Goal: Information Seeking & Learning: Find specific fact

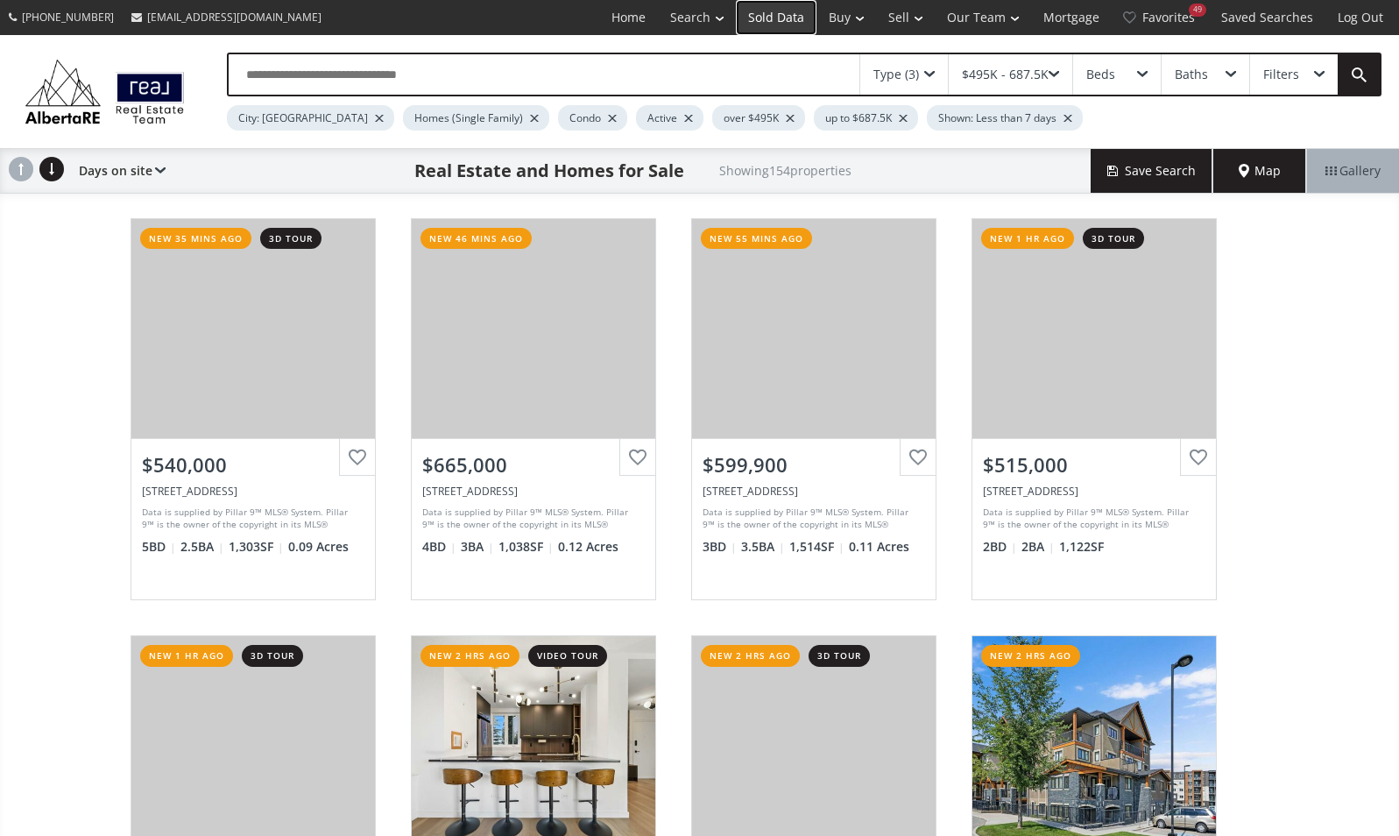
click at [787, 27] on link "Sold Data" at bounding box center [776, 17] width 81 height 35
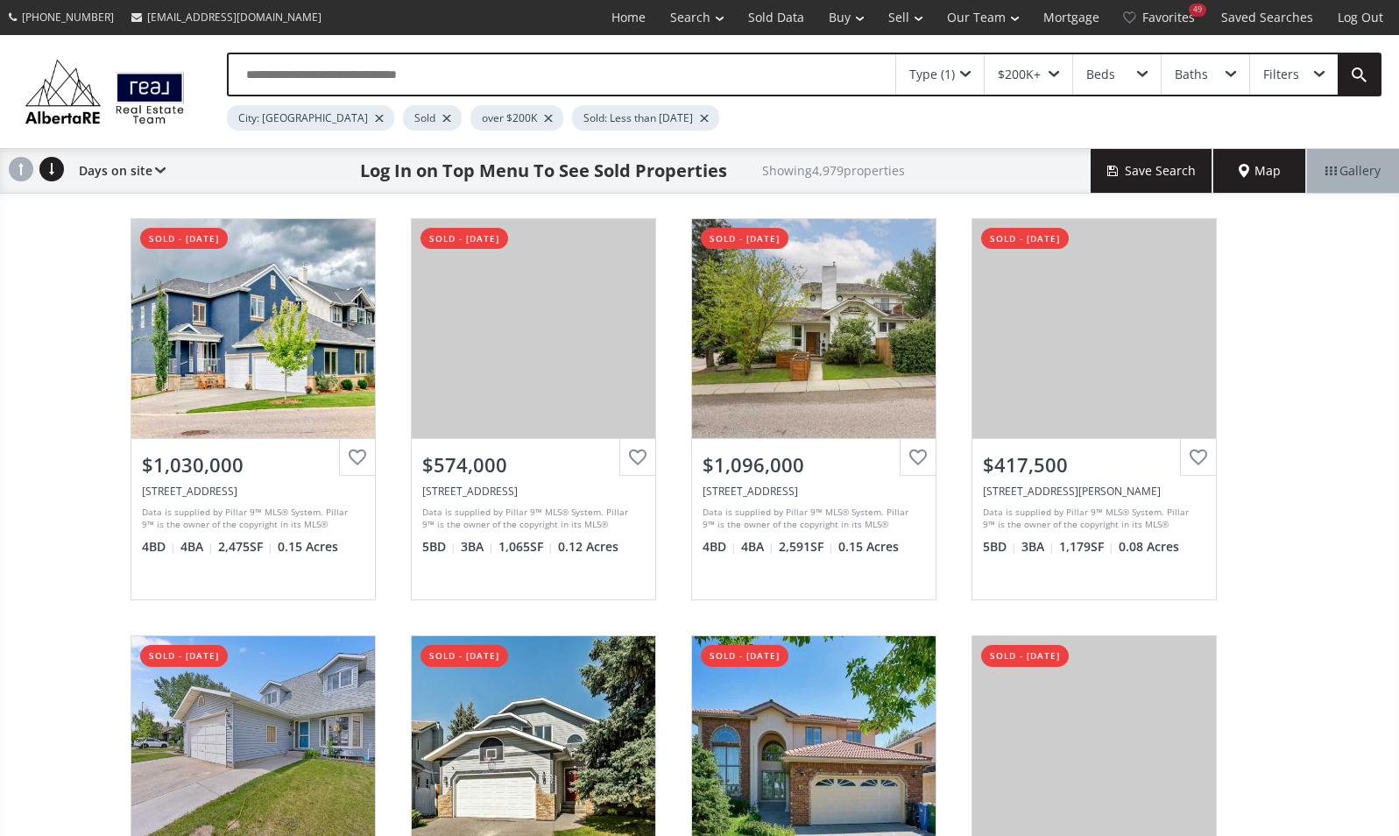
click at [382, 73] on input "text" at bounding box center [562, 74] width 666 height 40
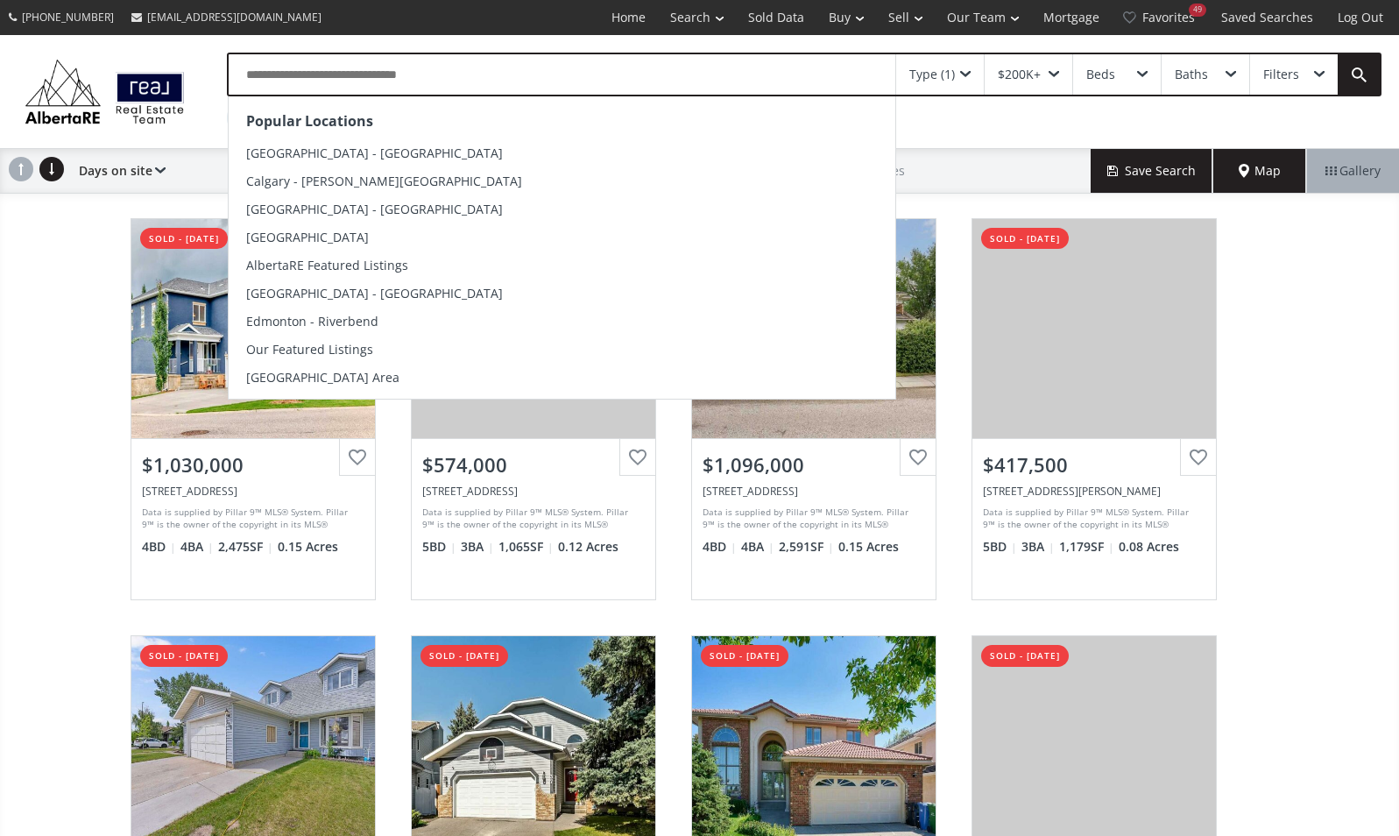
click at [78, 338] on div "[GEOGRAPHIC_DATA] 4X3 sold - [DATE] View Photos & Details $1,030,000 [STREET_AD…" at bounding box center [699, 827] width 1399 height 1252
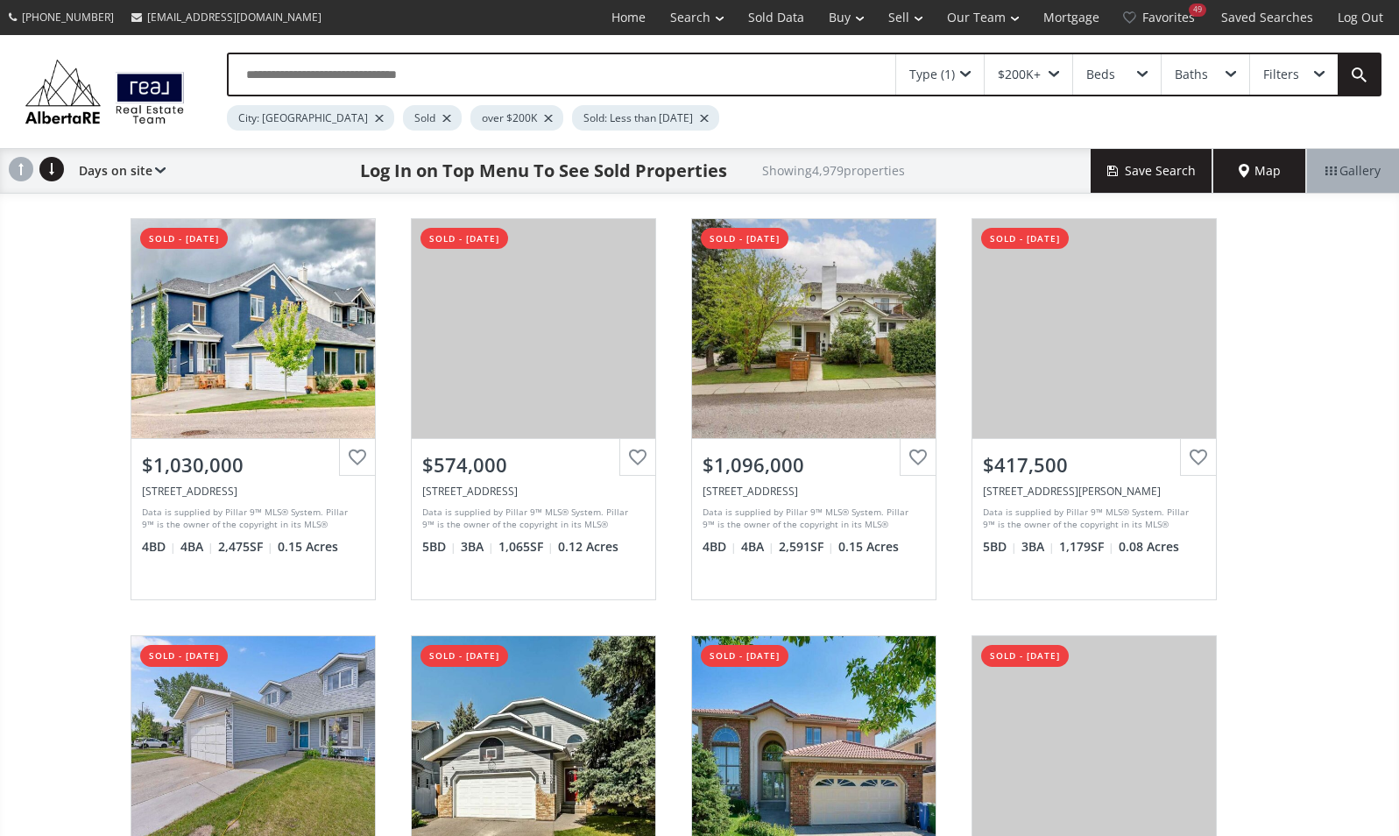
click at [375, 119] on div at bounding box center [379, 118] width 9 height 7
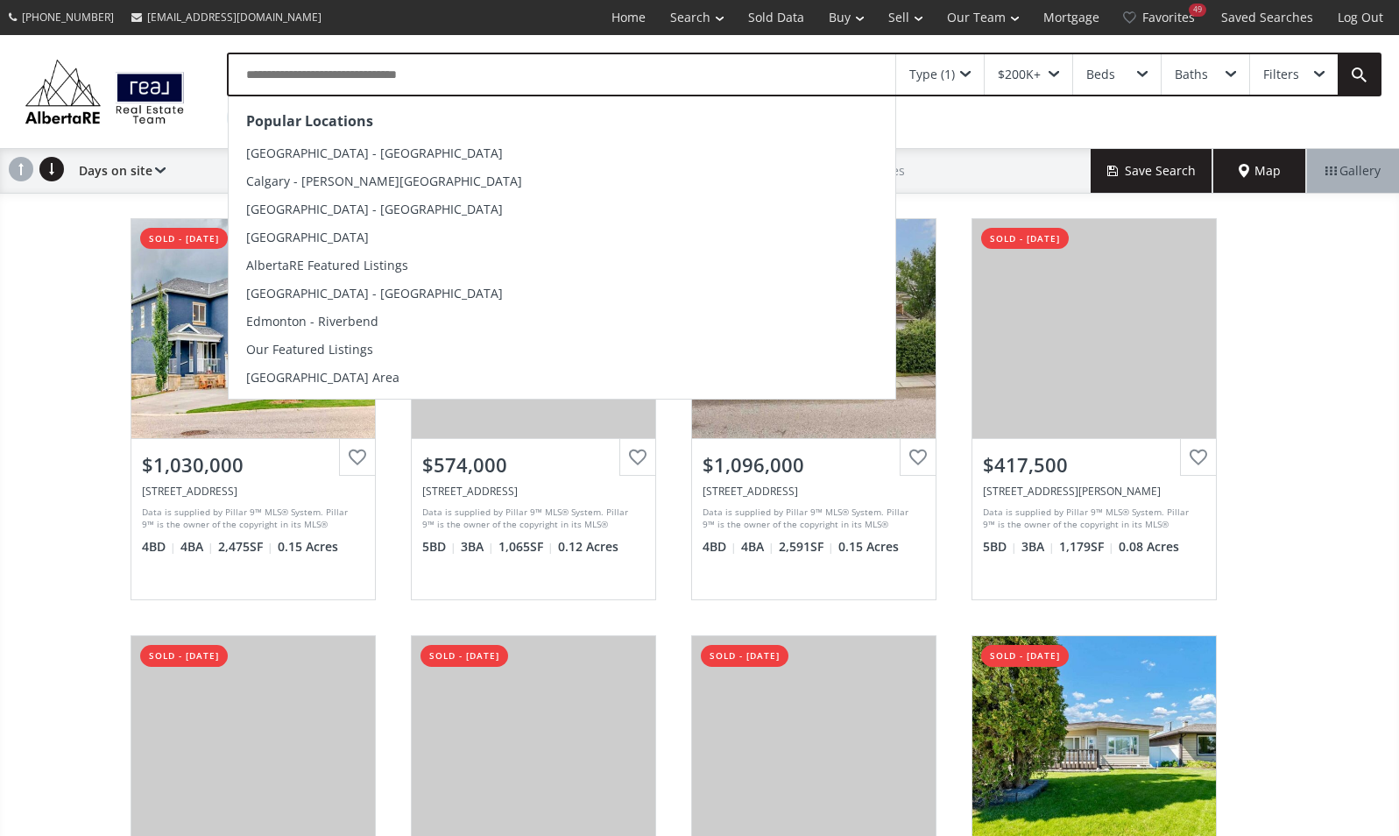
click at [268, 78] on input "text" at bounding box center [562, 74] width 666 height 40
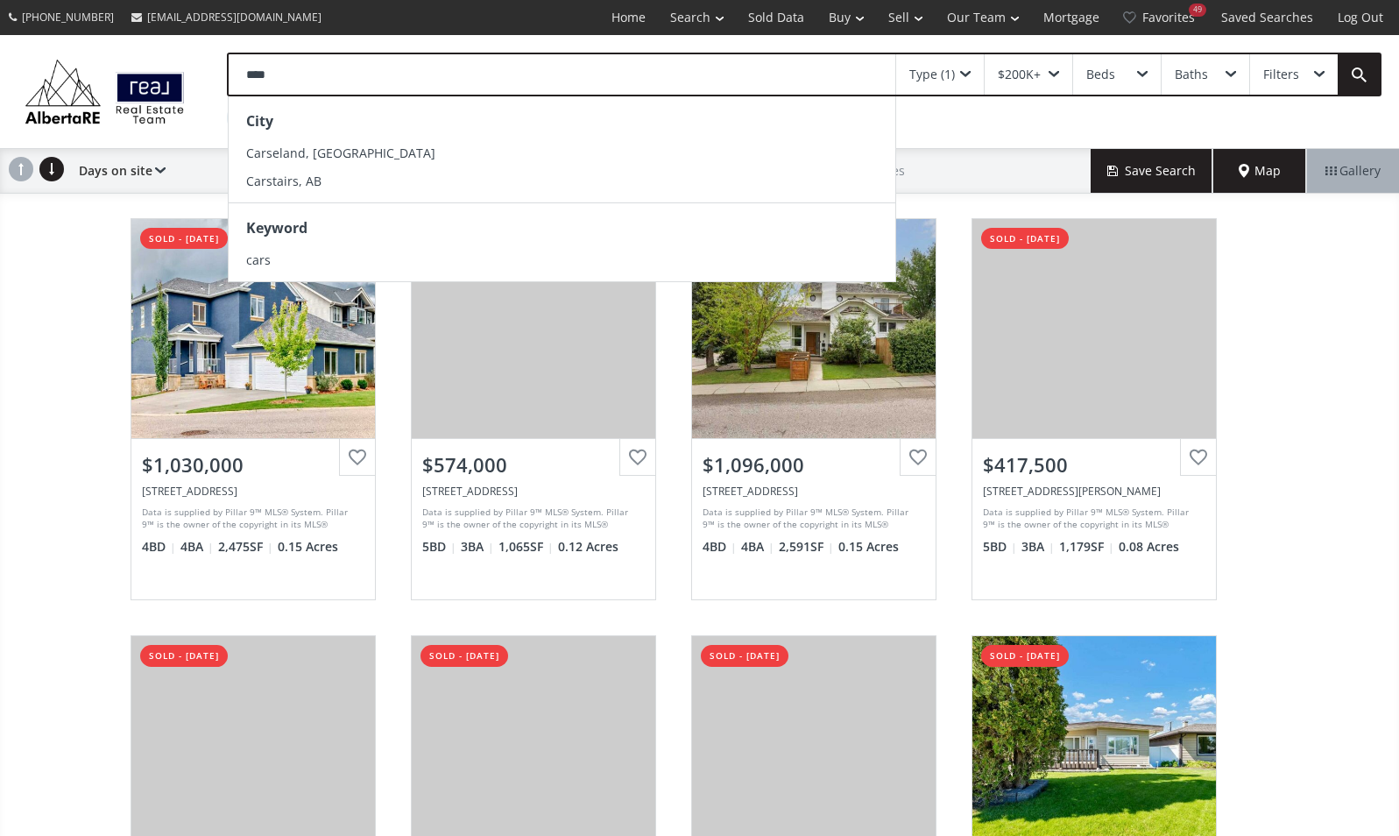
type input "****"
click at [282, 186] on span "Carstairs, AB" at bounding box center [283, 181] width 75 height 17
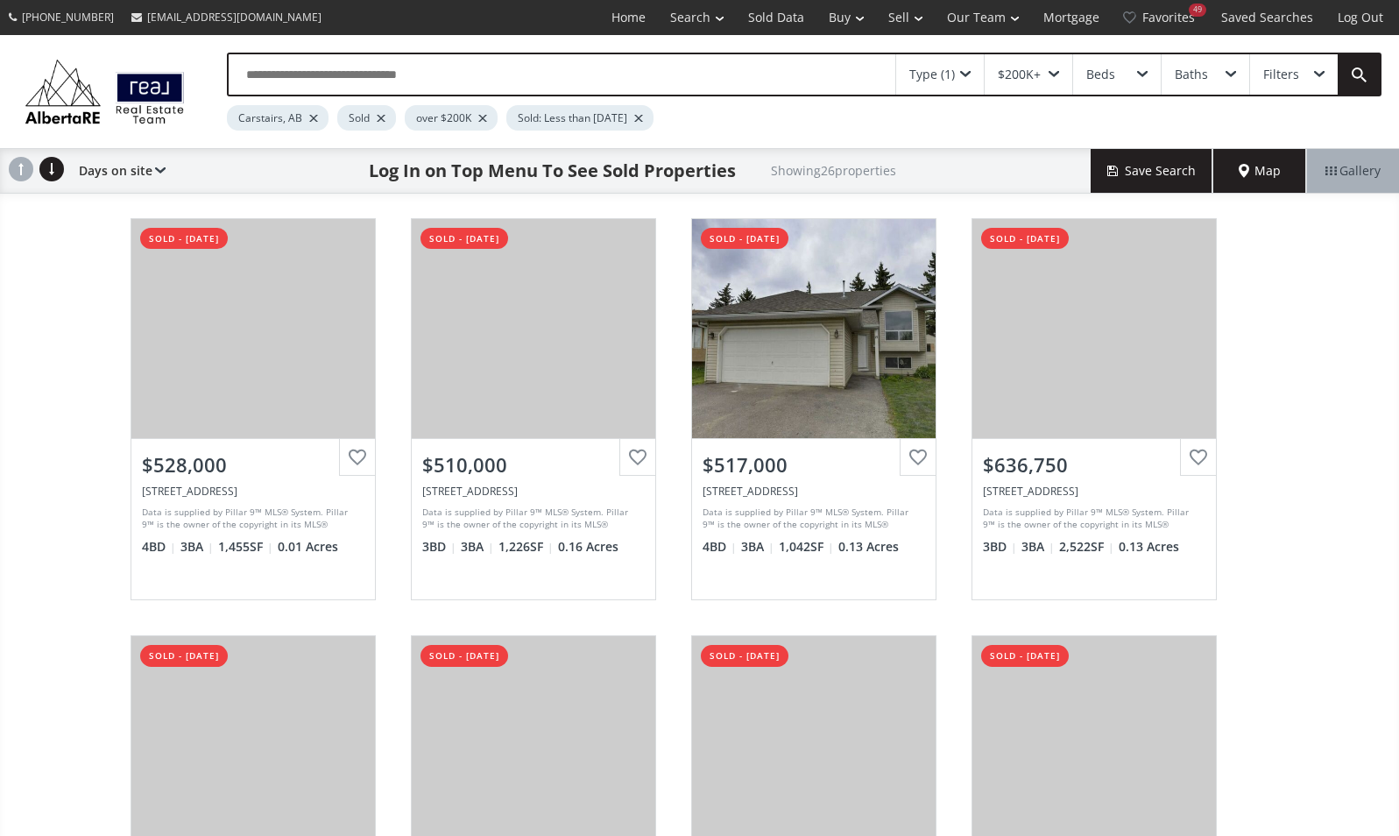
click at [643, 118] on div at bounding box center [638, 118] width 9 height 7
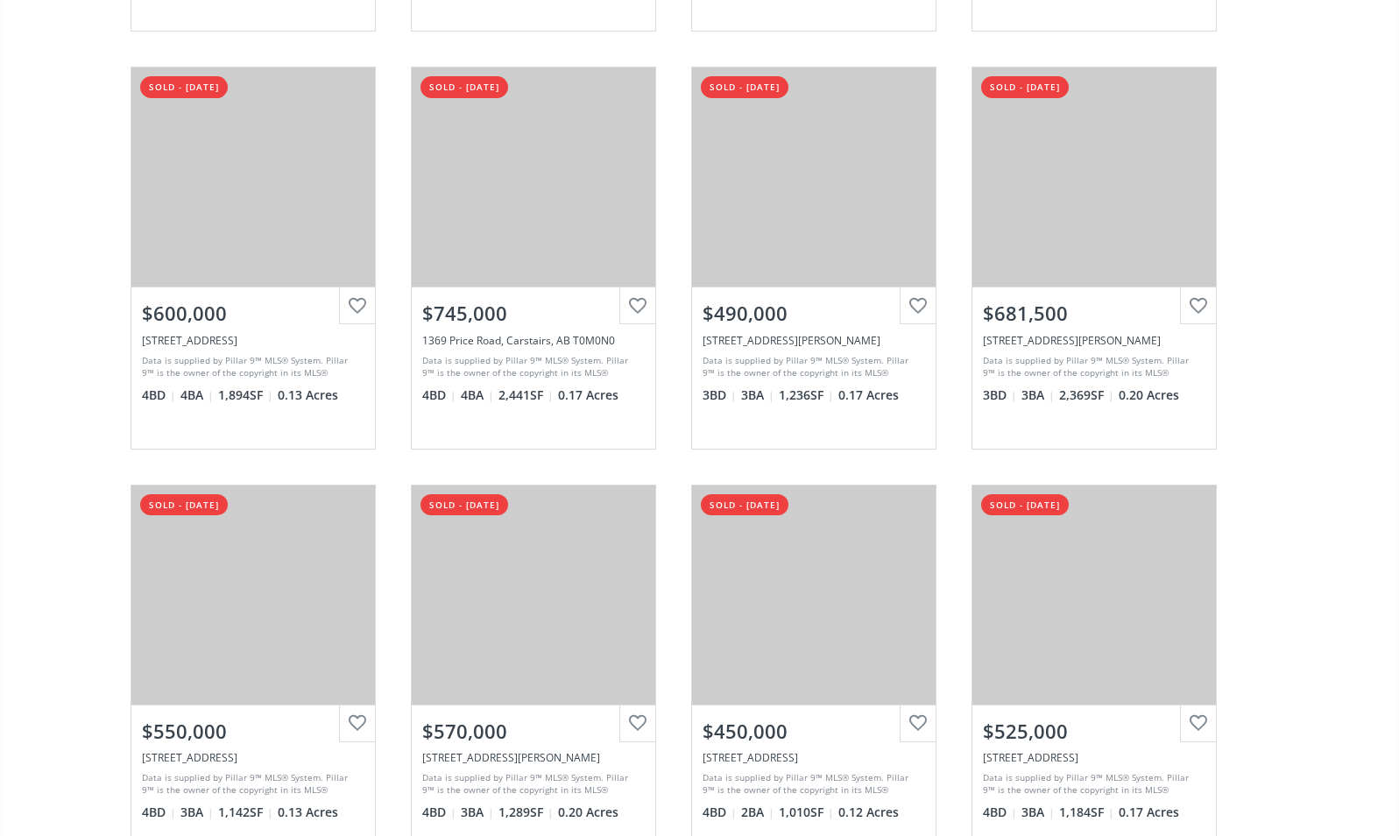
scroll to position [1817, 0]
